Goal: Task Accomplishment & Management: Manage account settings

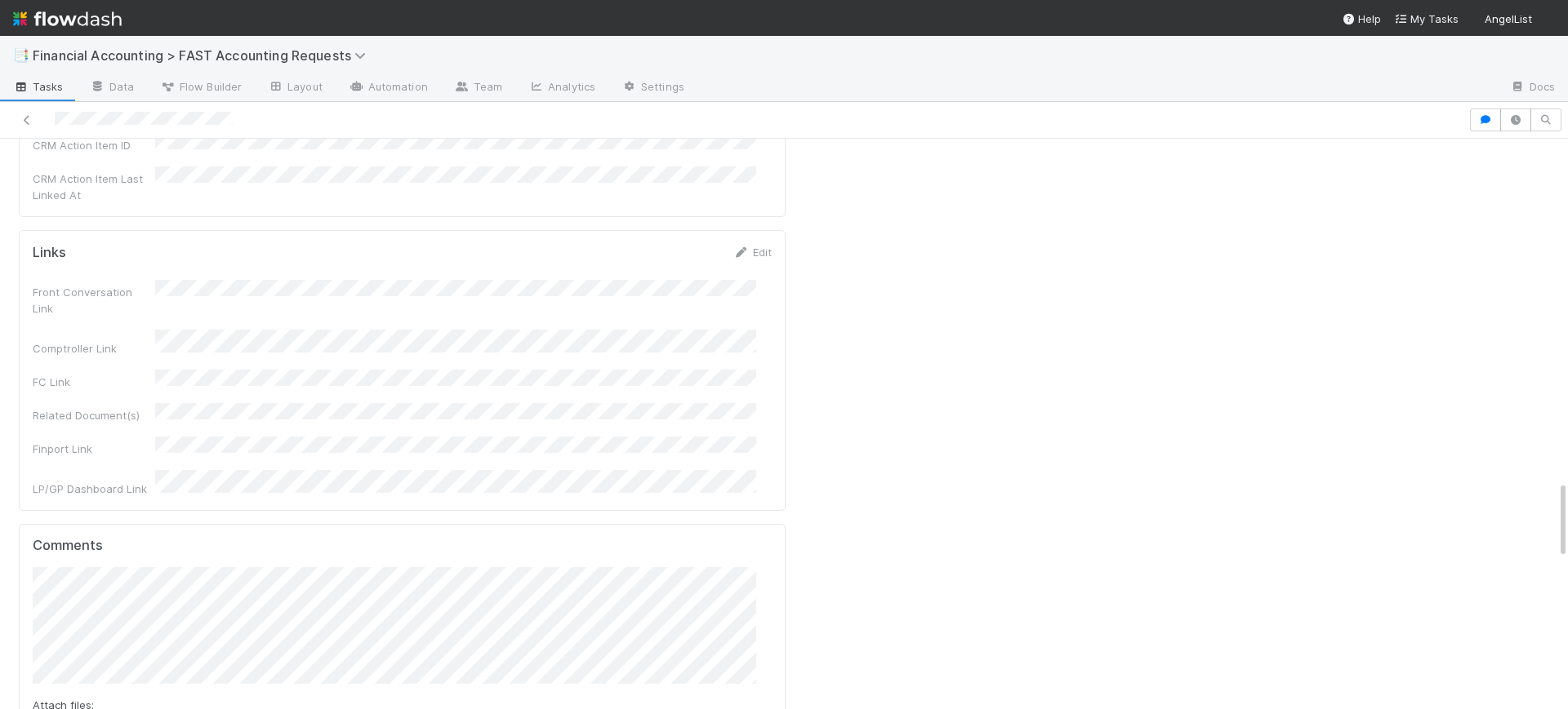
scroll to position [2507, 0]
drag, startPoint x: 1549, startPoint y: 193, endPoint x: 1492, endPoint y: 536, distance: 347.7
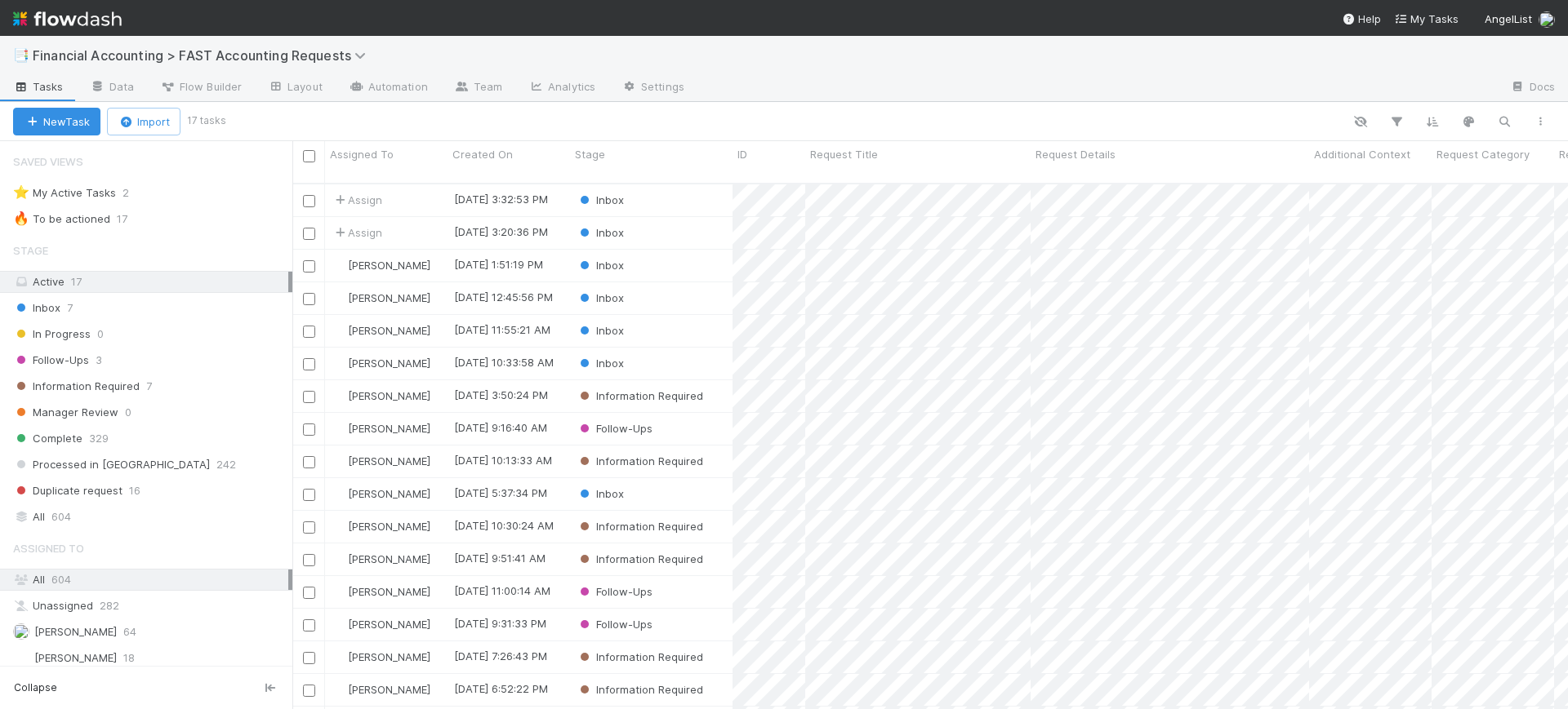
scroll to position [525, 1260]
click at [677, 315] on div "Inbox" at bounding box center [651, 331] width 163 height 32
click at [650, 315] on div "Inbox" at bounding box center [651, 331] width 163 height 32
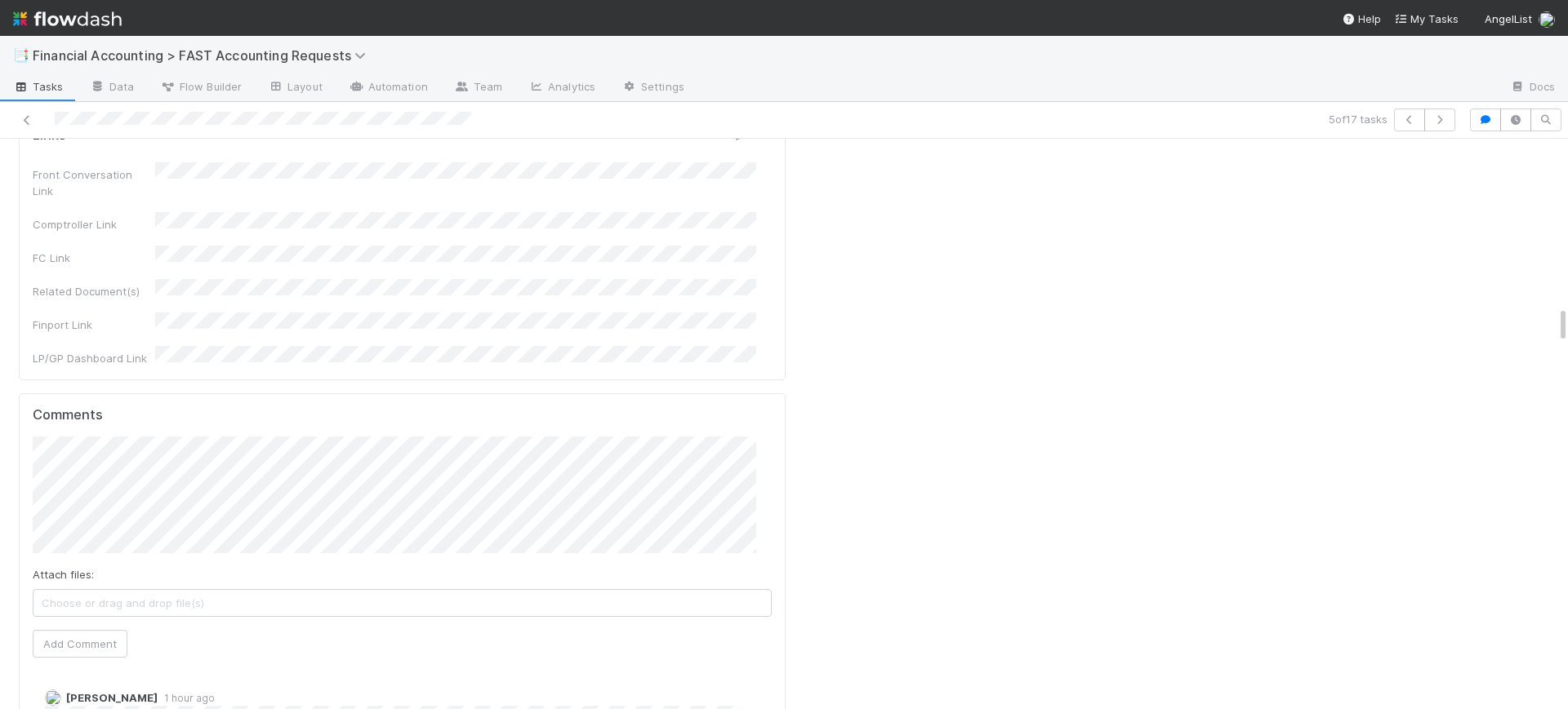
scroll to position [2460, 0]
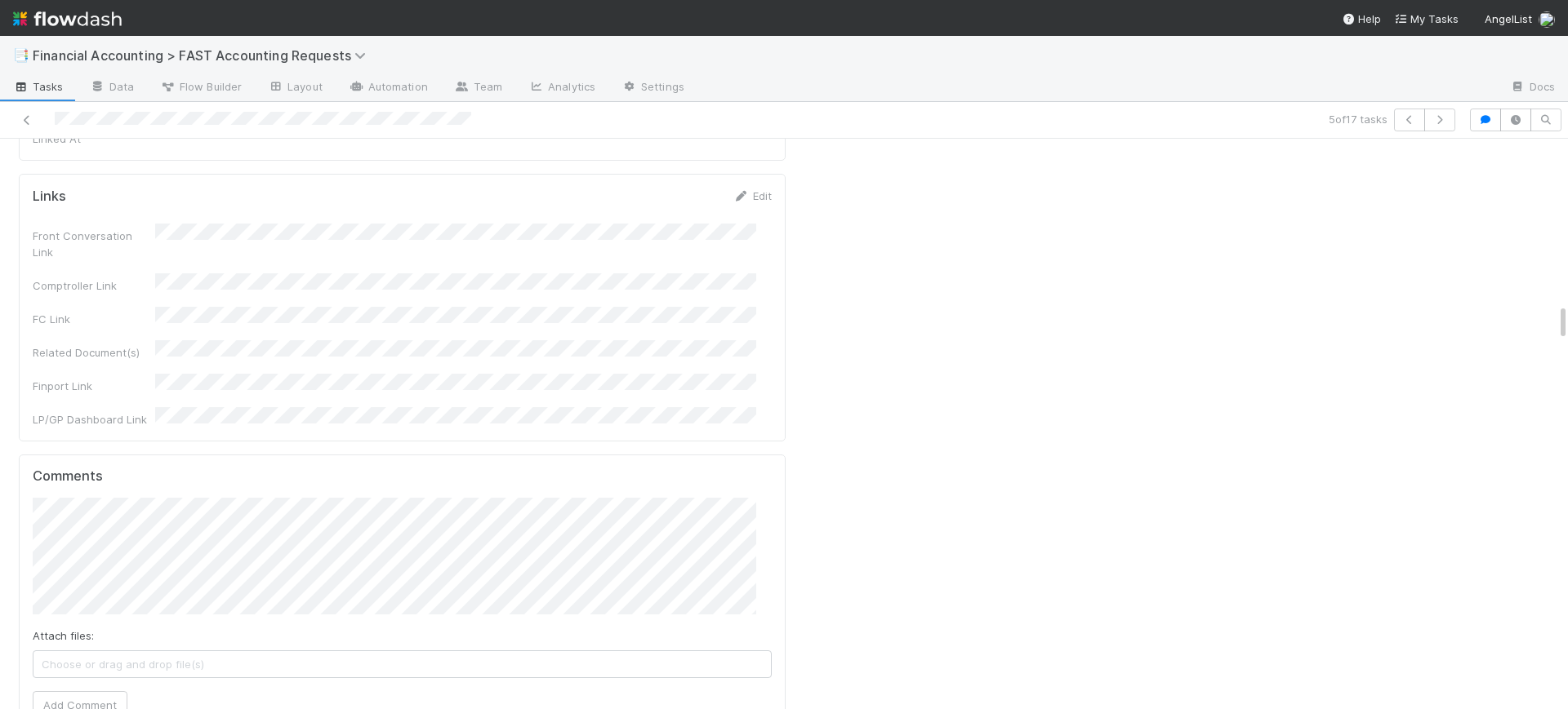
drag, startPoint x: 1547, startPoint y: 307, endPoint x: 1567, endPoint y: 324, distance: 26.2
click at [1567, 324] on div "📑 Financial Accounting > FAST Accounting Requests Tasks Data Flow Builder Layou…" at bounding box center [784, 373] width 1568 height 674
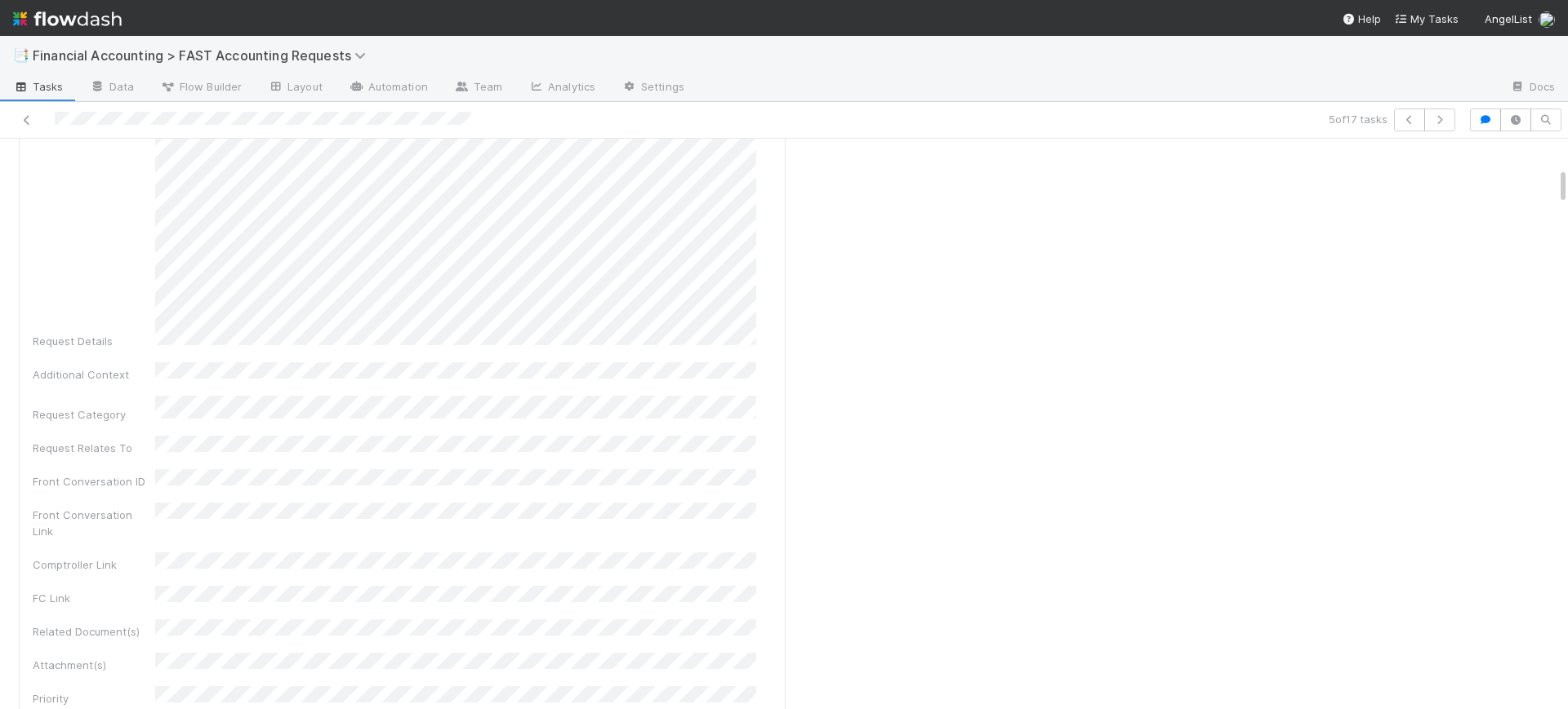
scroll to position [422, 0]
drag, startPoint x: 1547, startPoint y: 317, endPoint x: 1567, endPoint y: 181, distance: 137.5
click at [1567, 181] on div "📑 Financial Accounting > FAST Accounting Requests Tasks Data Flow Builder Layou…" at bounding box center [784, 373] width 1568 height 674
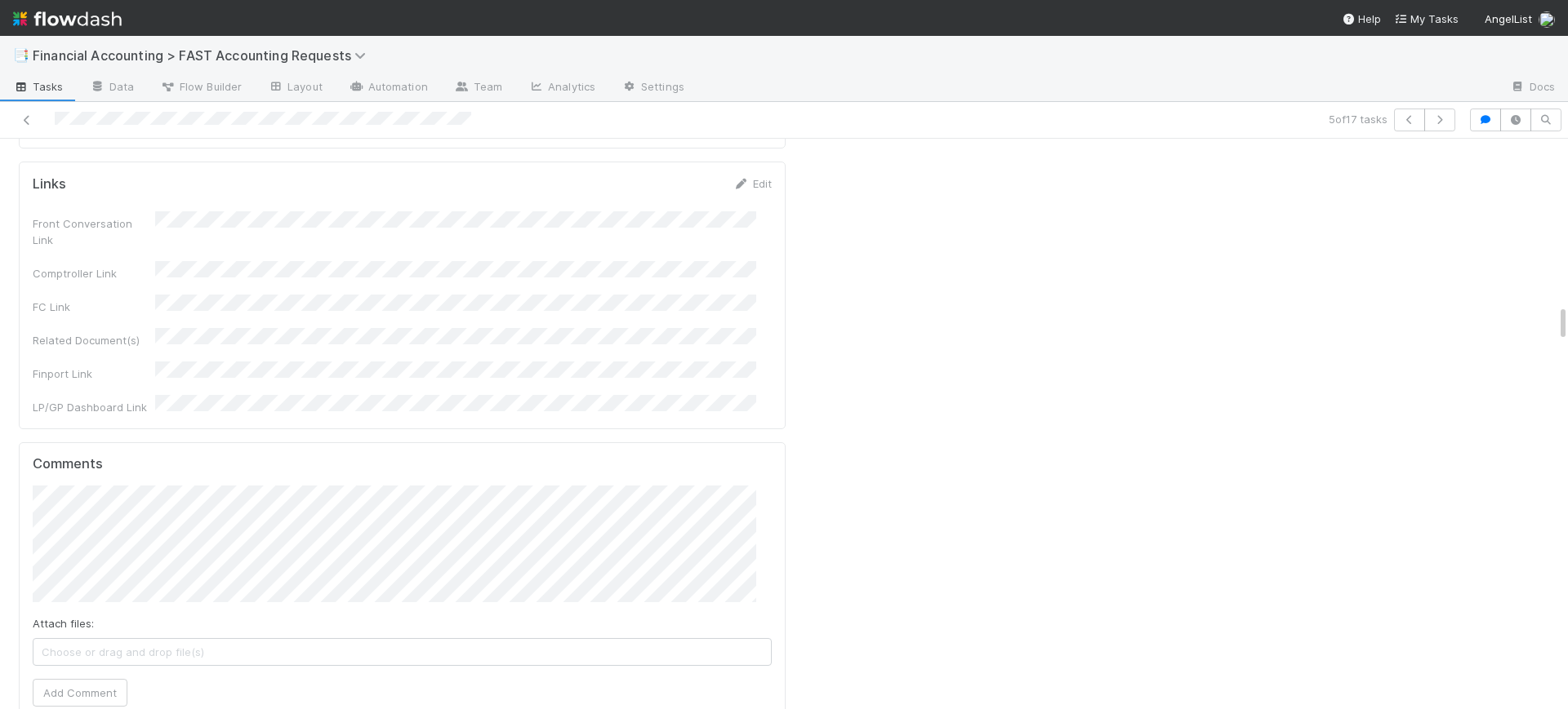
drag, startPoint x: 1547, startPoint y: 183, endPoint x: 1567, endPoint y: 319, distance: 137.5
click at [1567, 319] on div "📑 Financial Accounting > FAST Accounting Requests Tasks Data Flow Builder Layou…" at bounding box center [784, 373] width 1568 height 674
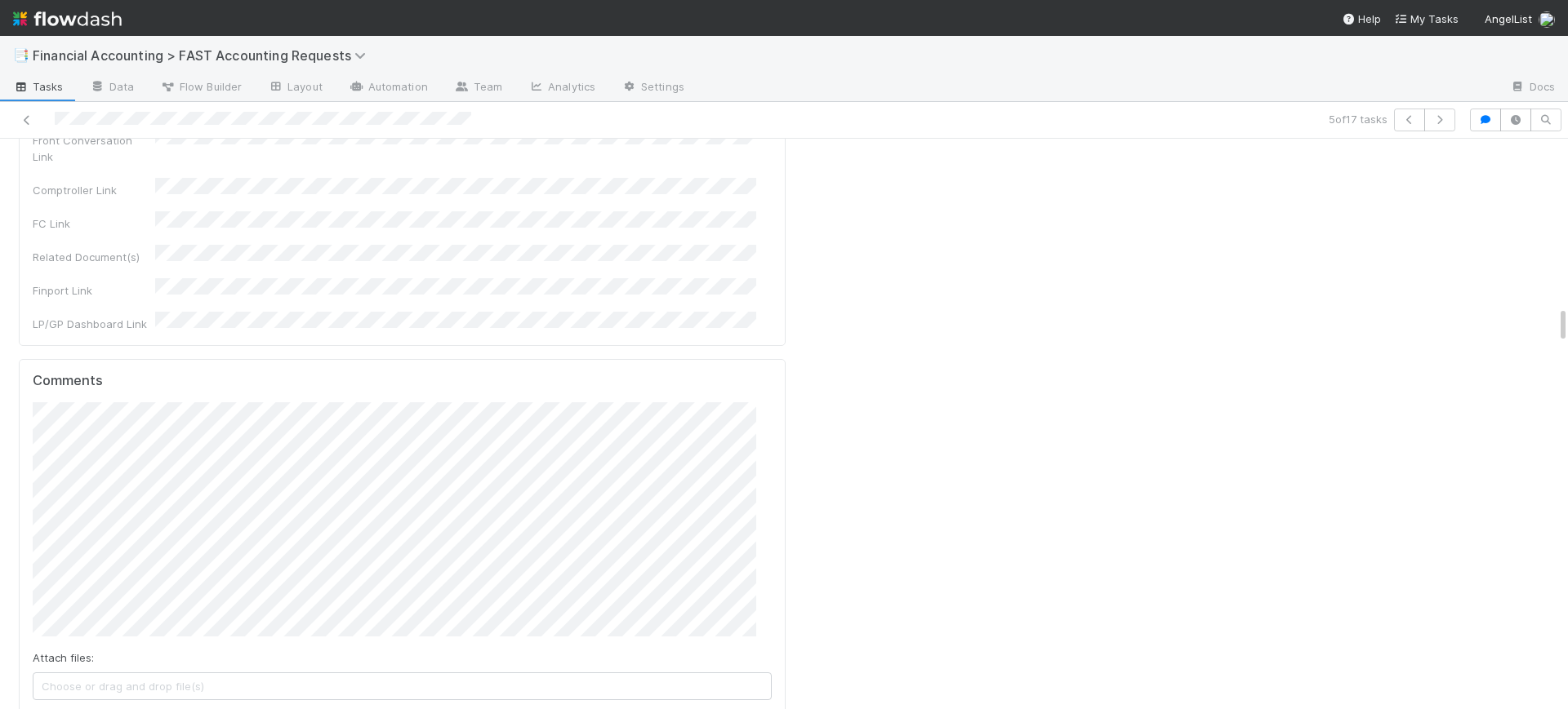
scroll to position [2507, 0]
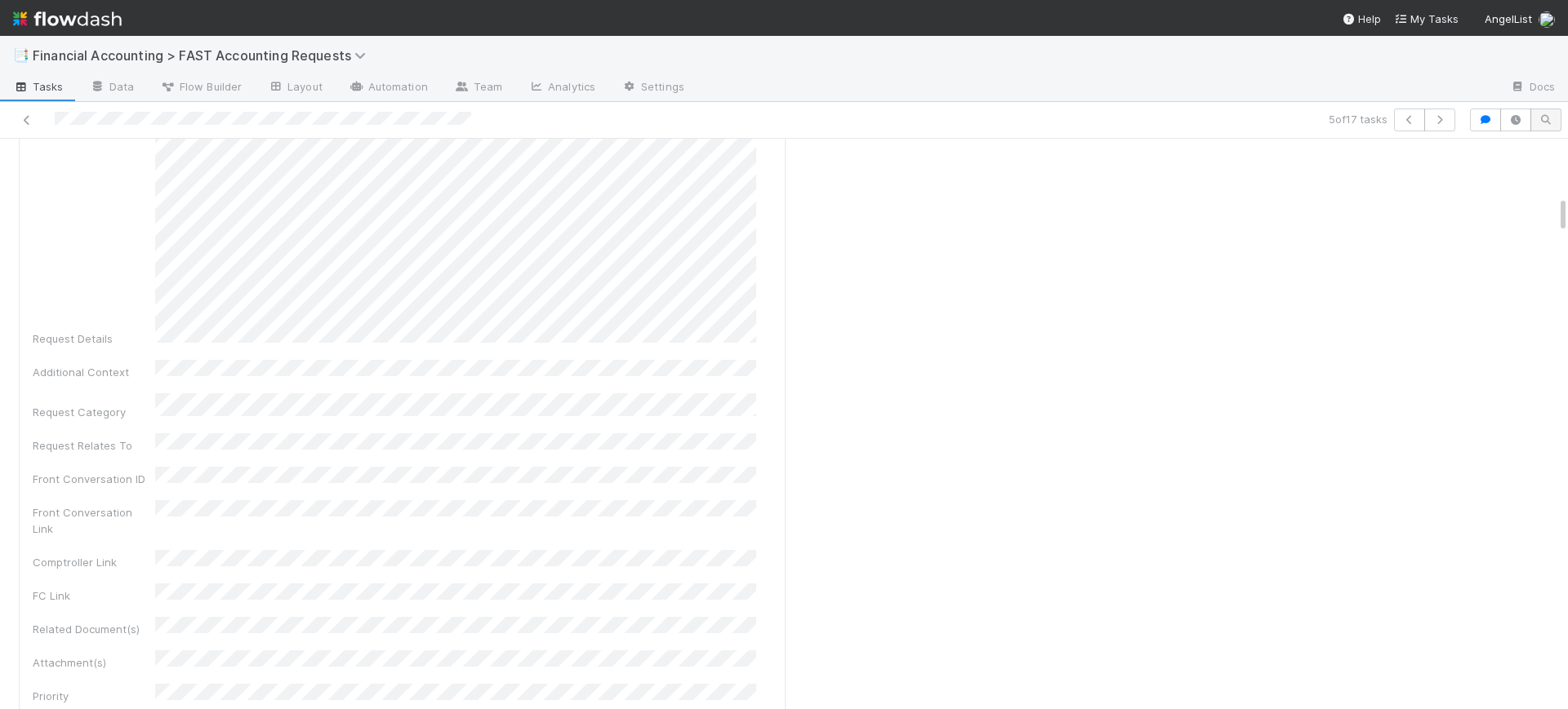
scroll to position [0, 0]
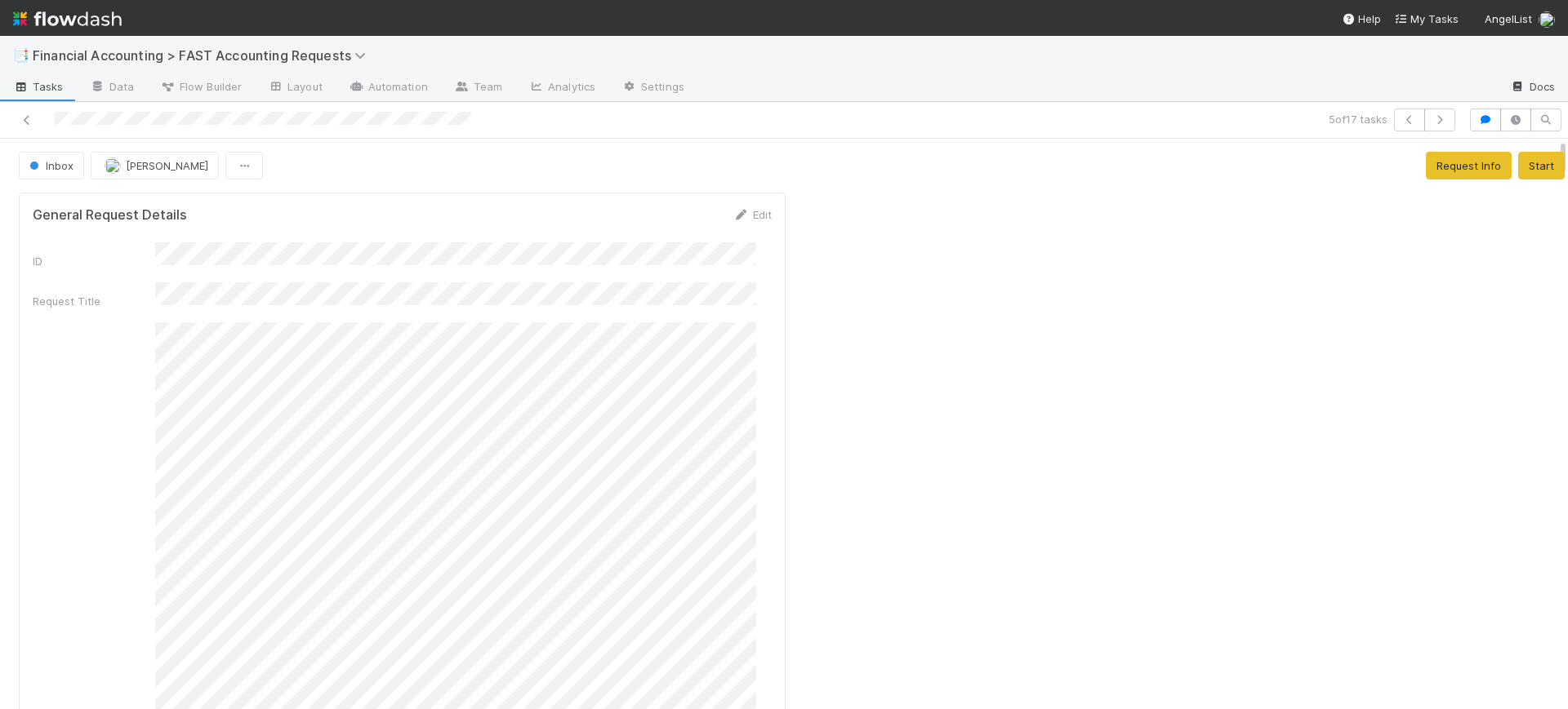
drag, startPoint x: 1548, startPoint y: 321, endPoint x: 1533, endPoint y: 81, distance: 240.5
click at [1533, 81] on div "📑 Financial Accounting > FAST Accounting Requests Tasks Data Flow Builder Layou…" at bounding box center [784, 373] width 1568 height 674
click at [45, 161] on span "Inbox" at bounding box center [50, 165] width 47 height 13
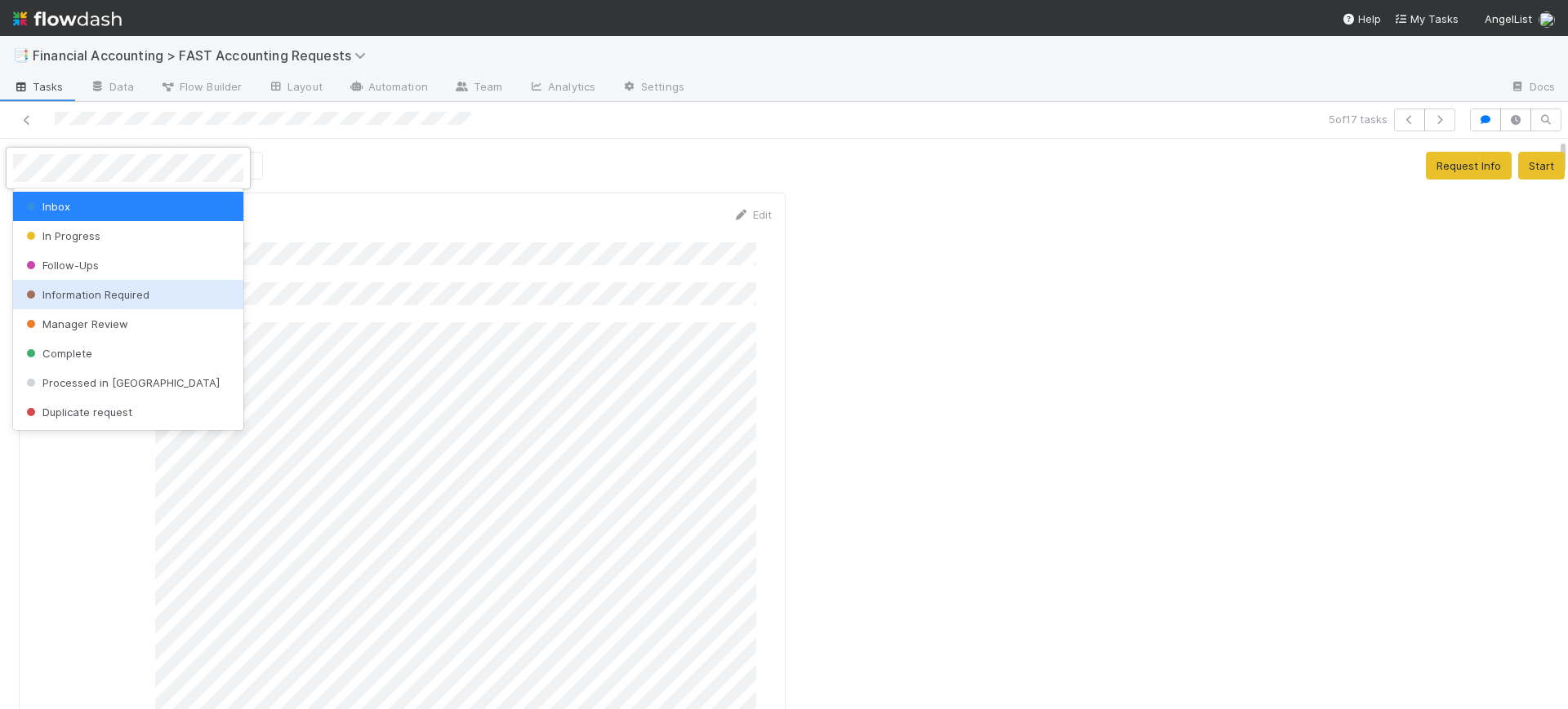
click at [87, 290] on span "Information Required" at bounding box center [86, 294] width 127 height 13
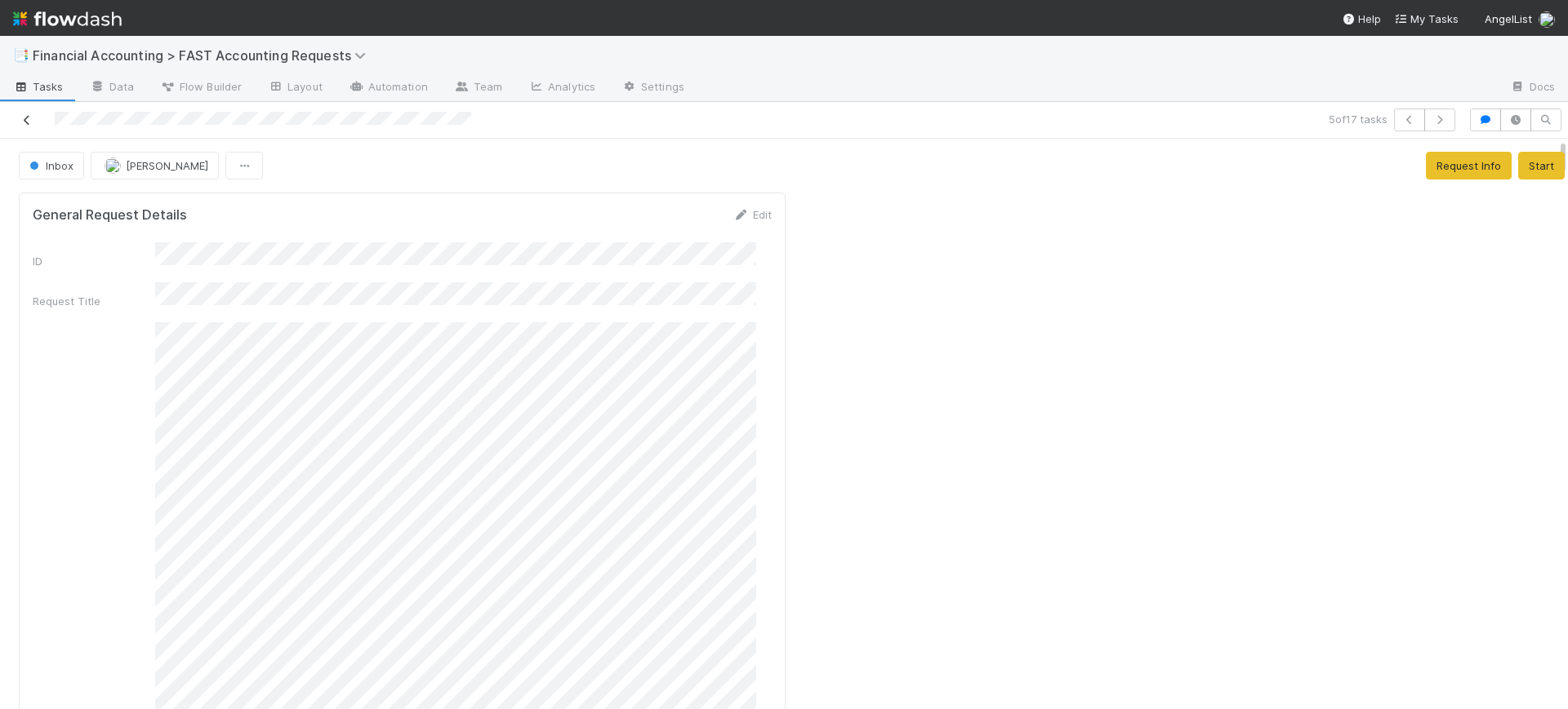
click at [30, 119] on icon at bounding box center [26, 120] width 17 height 11
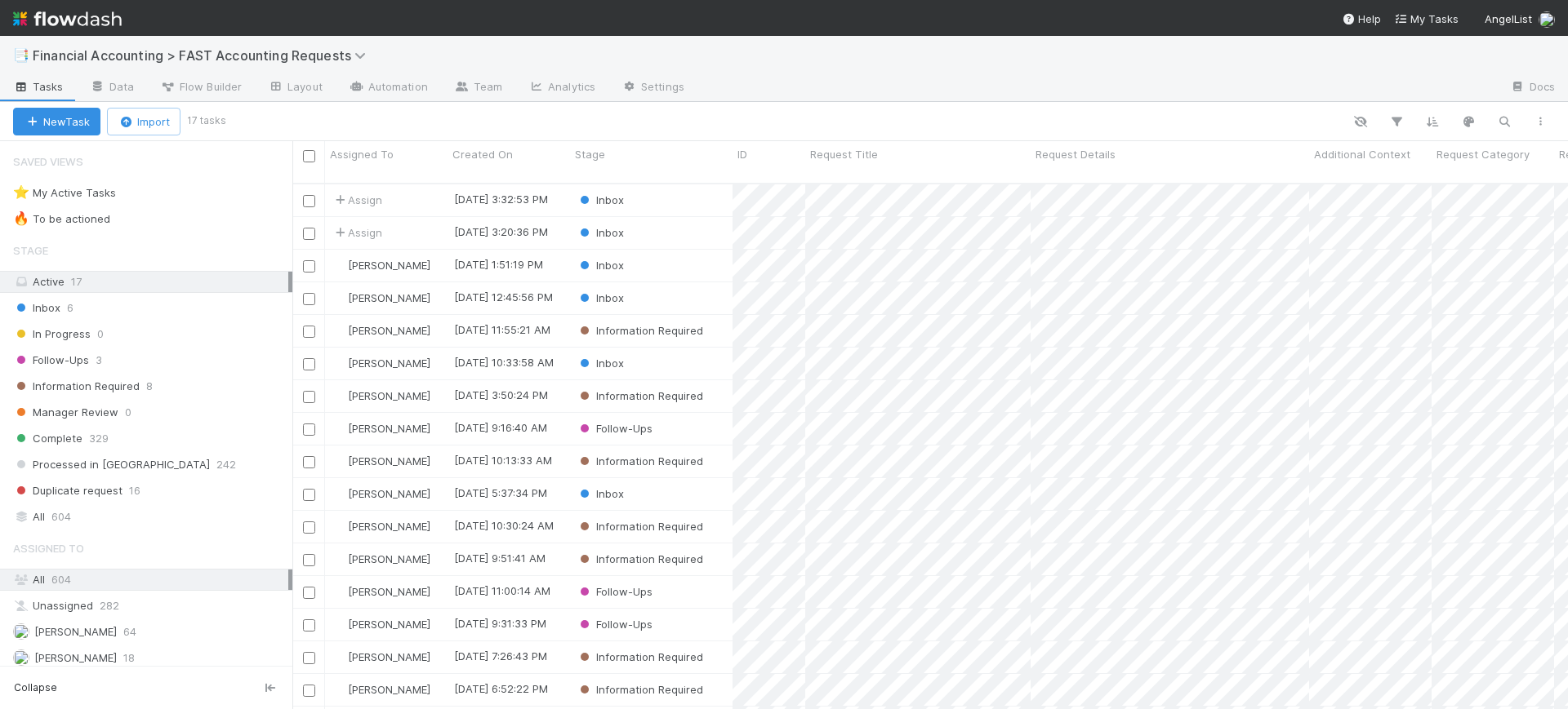
scroll to position [525, 1260]
click at [693, 582] on div "Follow-Ups" at bounding box center [651, 592] width 163 height 32
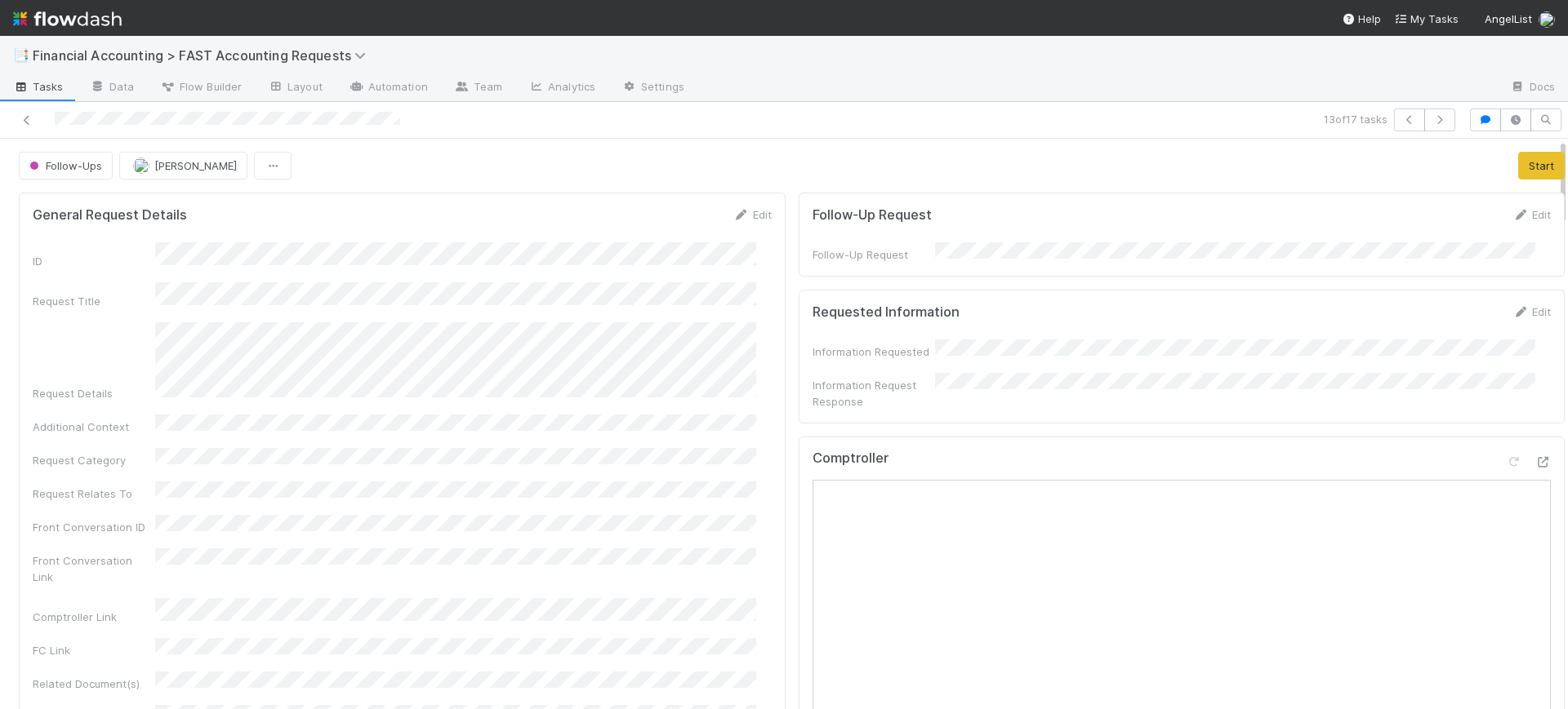
drag, startPoint x: 1548, startPoint y: 178, endPoint x: 1480, endPoint y: 40, distance: 153.8
click at [1480, 40] on div "📑 Financial Accounting > FAST Accounting Requests Tasks Data Flow Builder Layou…" at bounding box center [784, 373] width 1568 height 674
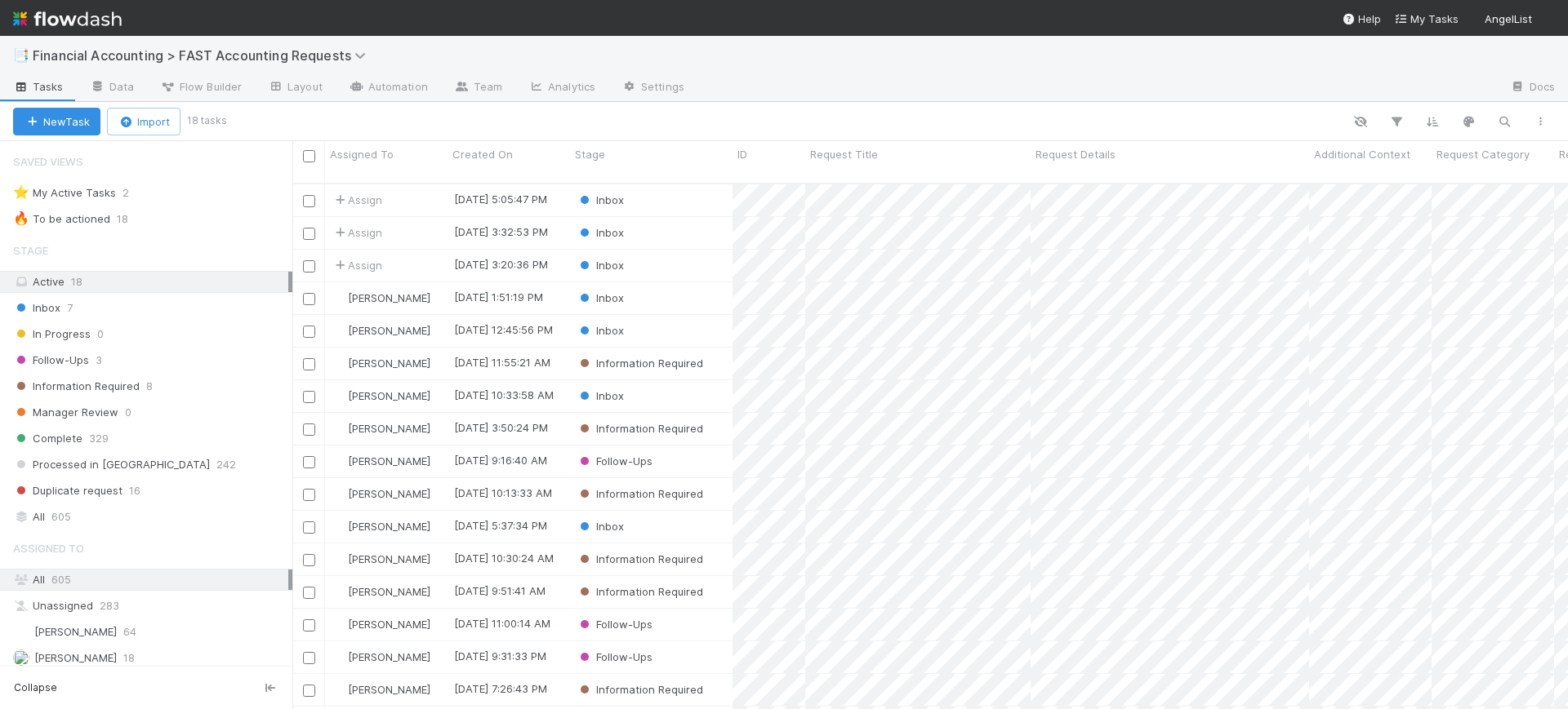
scroll to position [525, 1260]
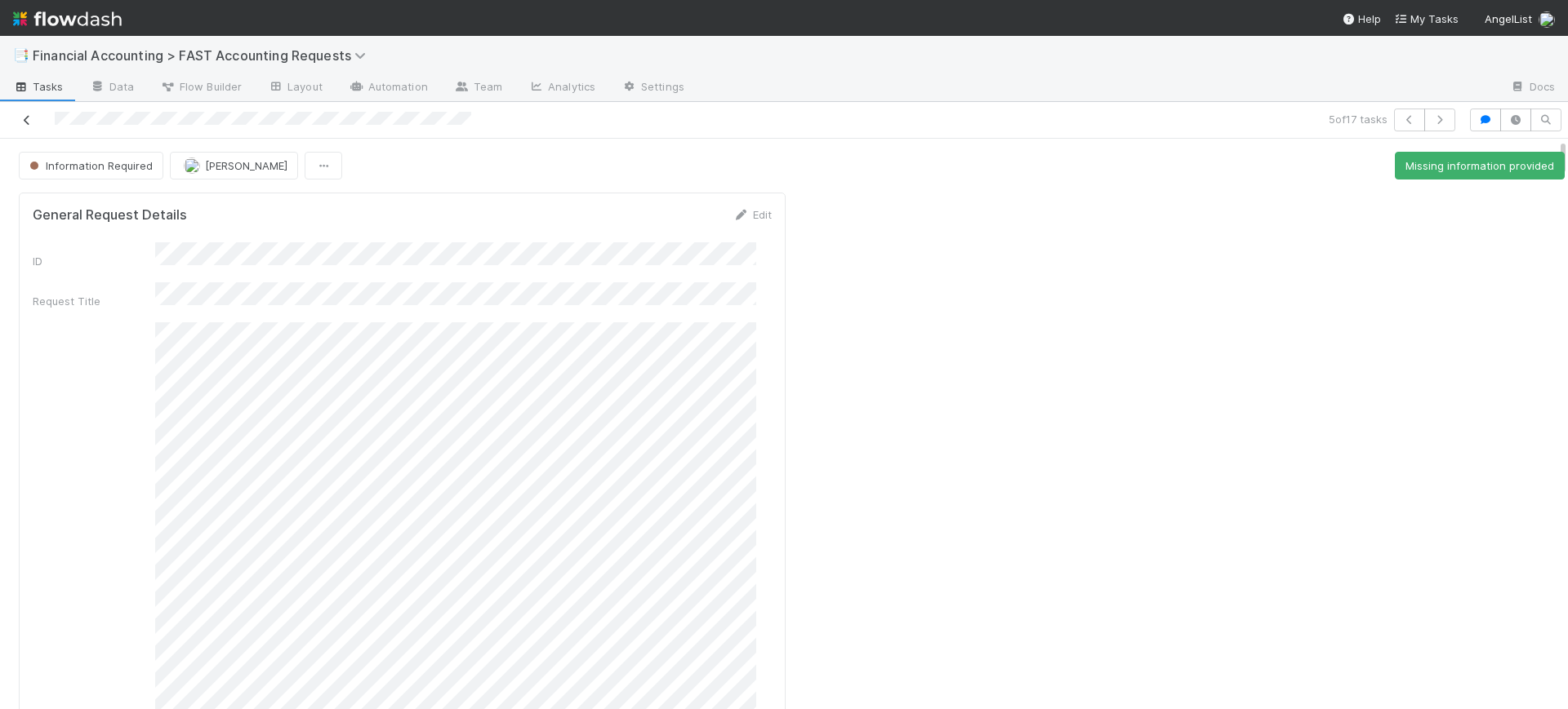
click at [34, 121] on icon at bounding box center [26, 120] width 17 height 11
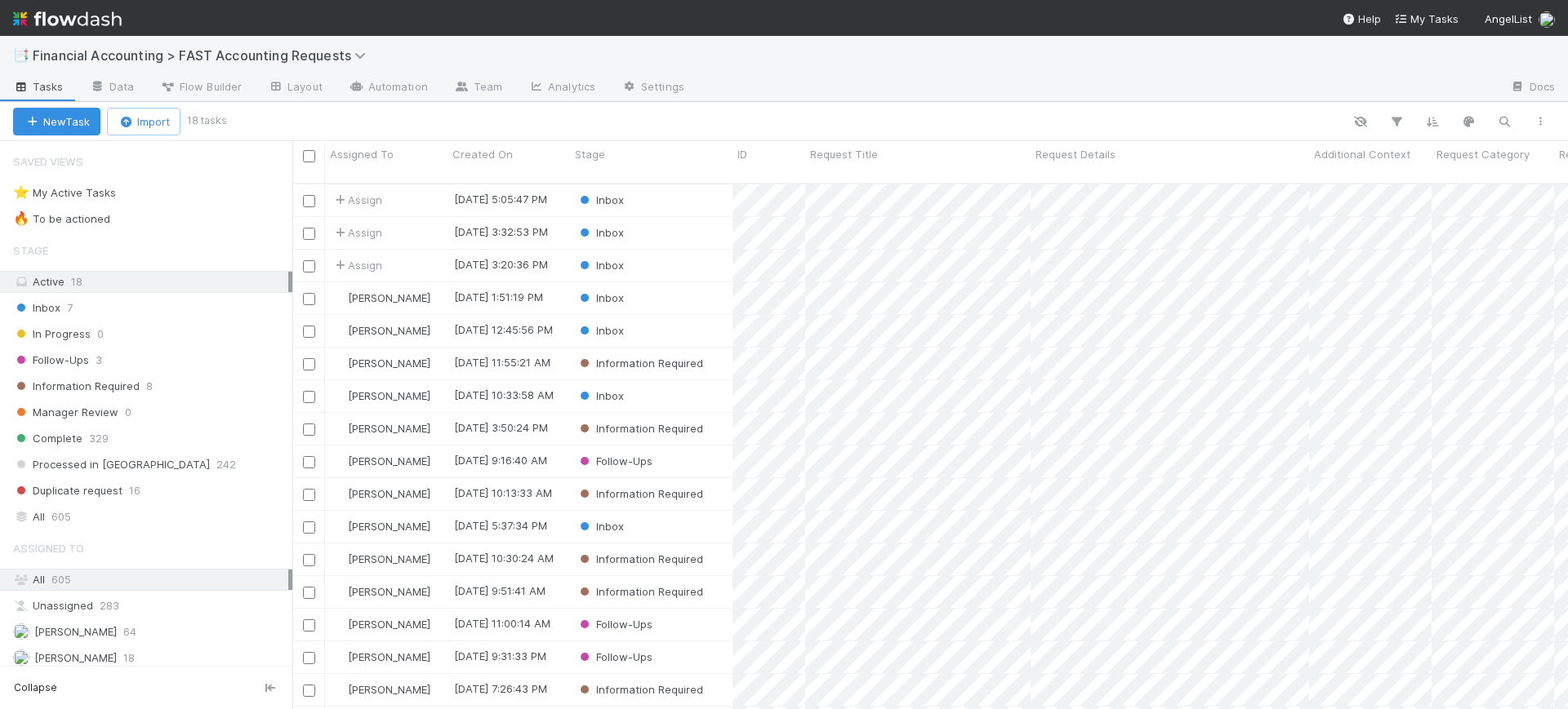
scroll to position [525, 1260]
click at [724, 283] on div "Inbox" at bounding box center [651, 298] width 163 height 32
